Goal: Transaction & Acquisition: Purchase product/service

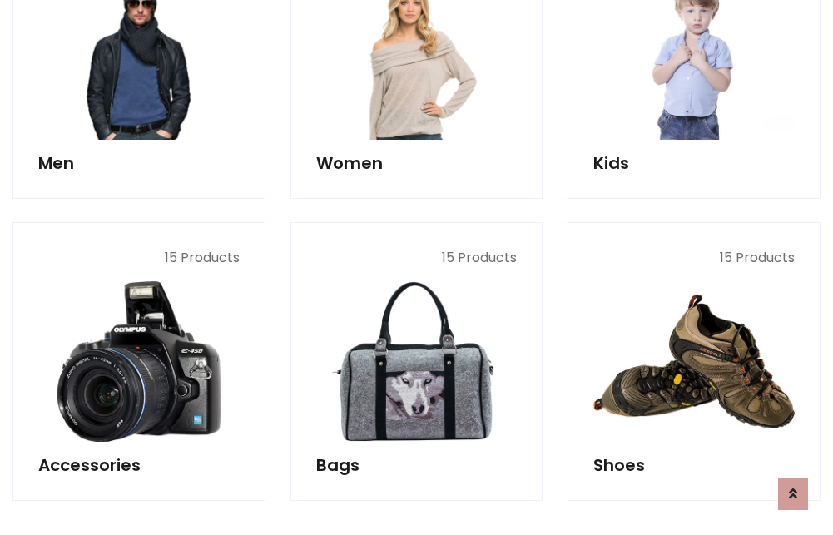
scroll to position [557, 0]
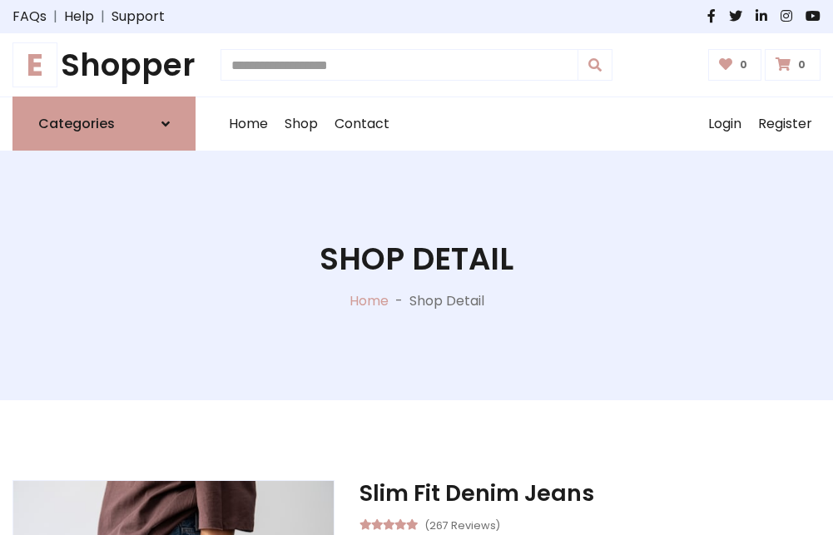
click at [104, 65] on h1 "E Shopper" at bounding box center [103, 65] width 183 height 37
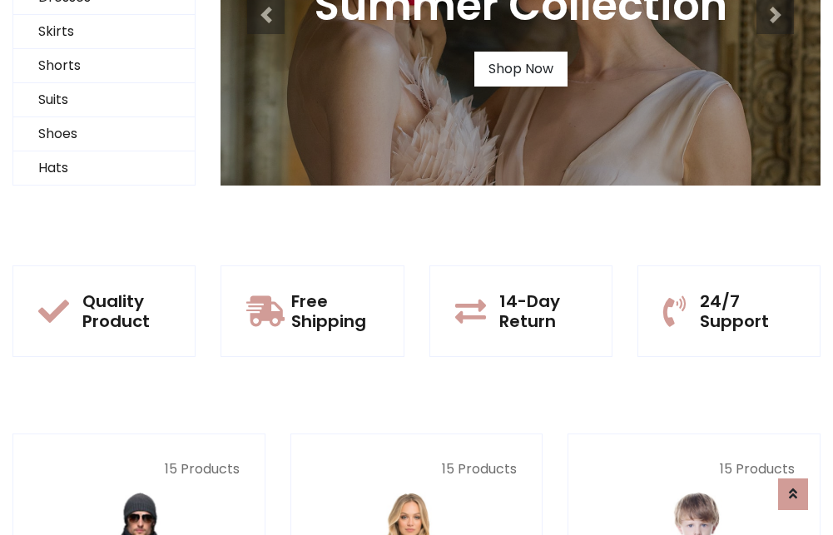
scroll to position [161, 0]
